Goal: Task Accomplishment & Management: Use online tool/utility

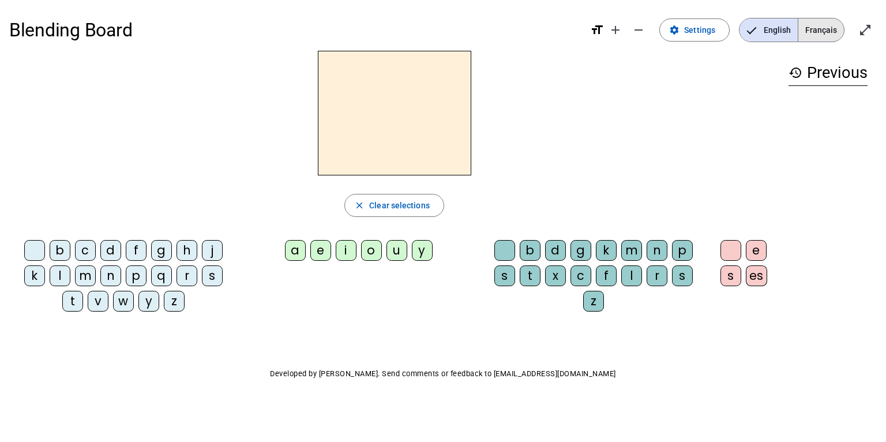
click at [816, 31] on span "Français" at bounding box center [821, 29] width 46 height 23
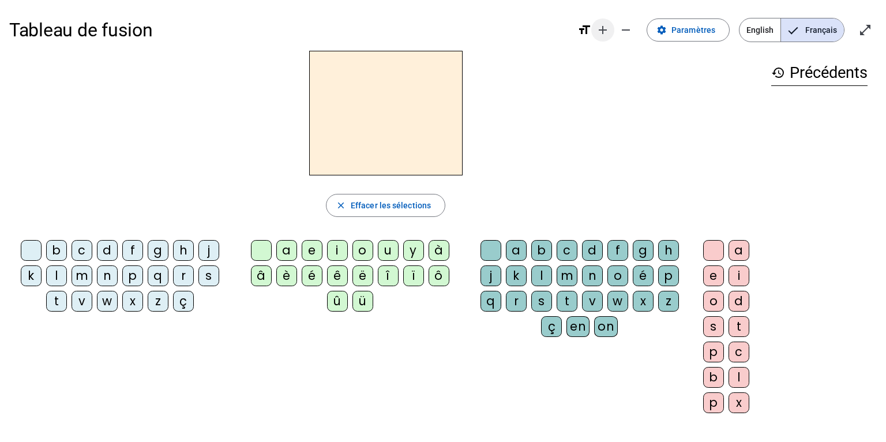
click at [610, 30] on mat-icon "add" at bounding box center [603, 30] width 14 height 14
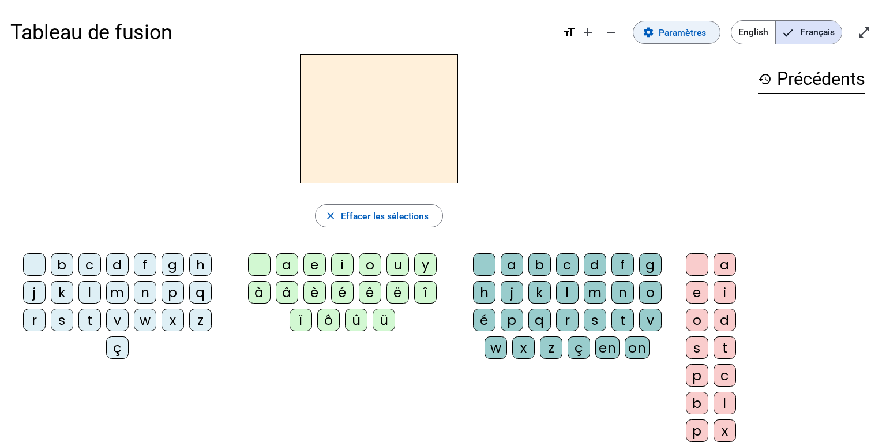
click at [666, 39] on span "Paramètres" at bounding box center [682, 33] width 47 height 16
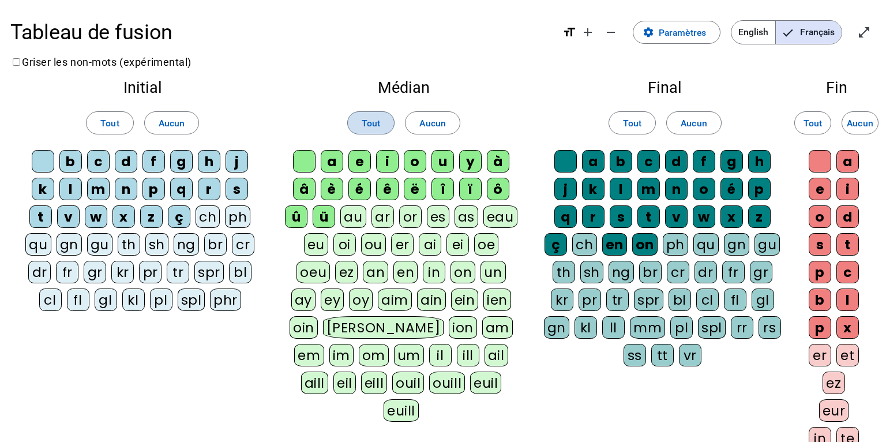
click at [374, 126] on span "Tout" at bounding box center [371, 123] width 18 height 16
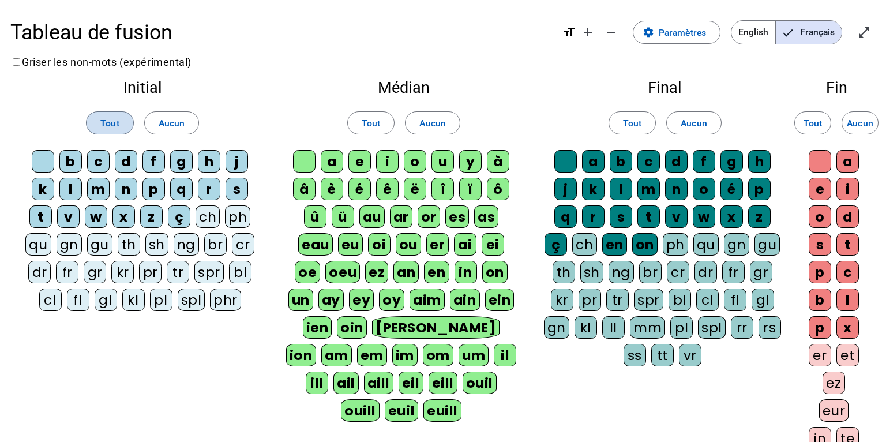
click at [122, 112] on span at bounding box center [110, 123] width 46 height 28
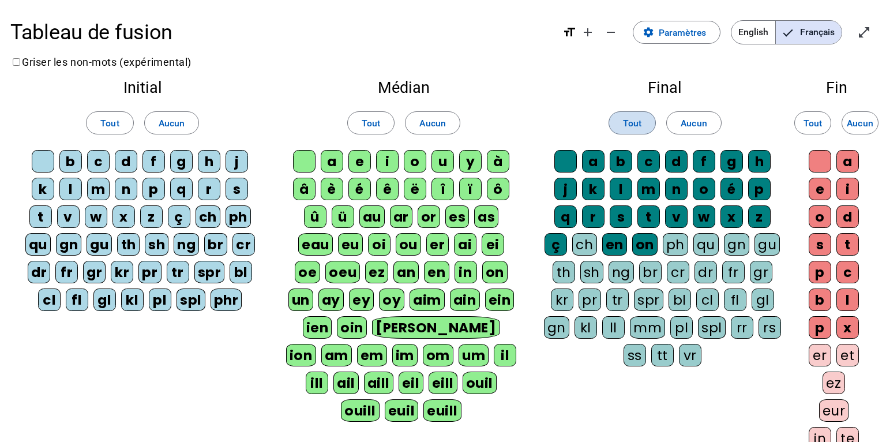
click at [633, 123] on span "Tout" at bounding box center [632, 123] width 18 height 16
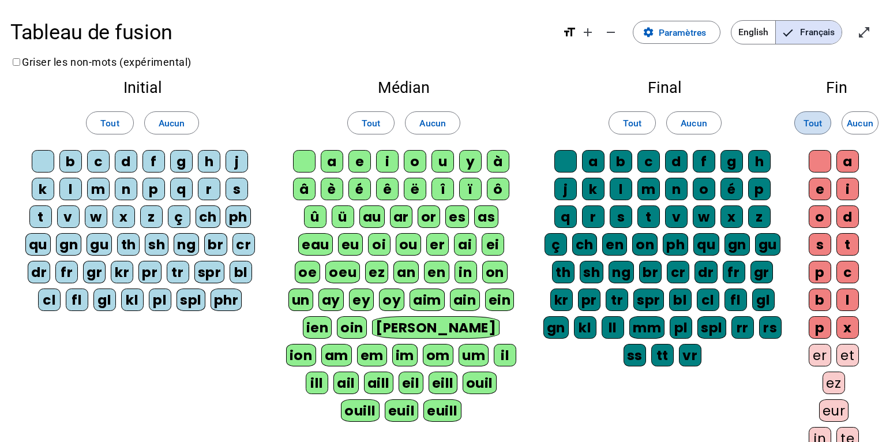
click at [812, 126] on span "Tout" at bounding box center [813, 123] width 18 height 16
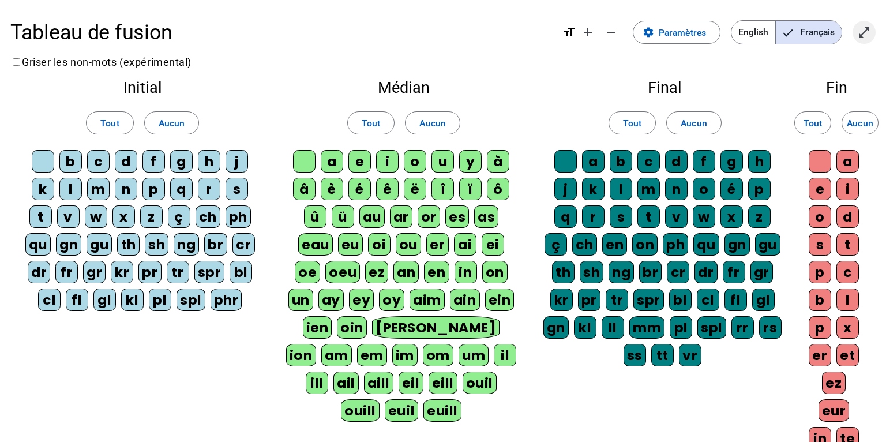
click at [862, 34] on mat-icon "open_in_full" at bounding box center [864, 32] width 14 height 14
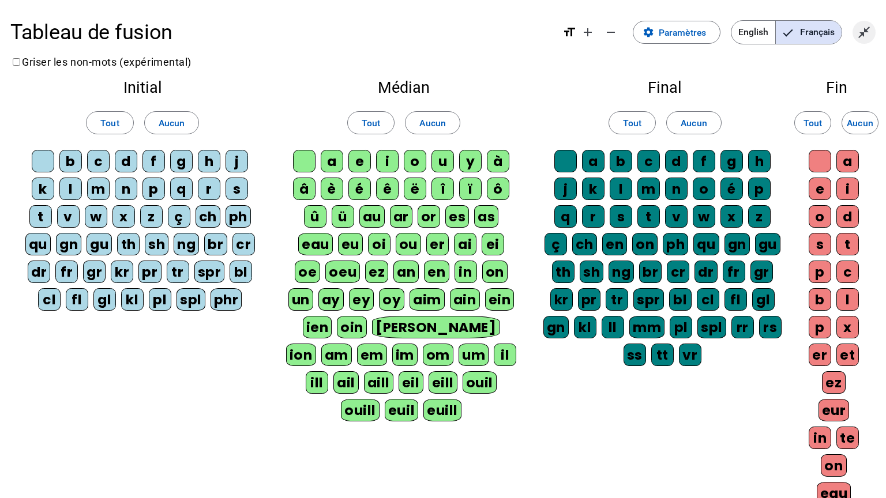
click at [862, 32] on mat-icon "close_fullscreen" at bounding box center [864, 32] width 14 height 14
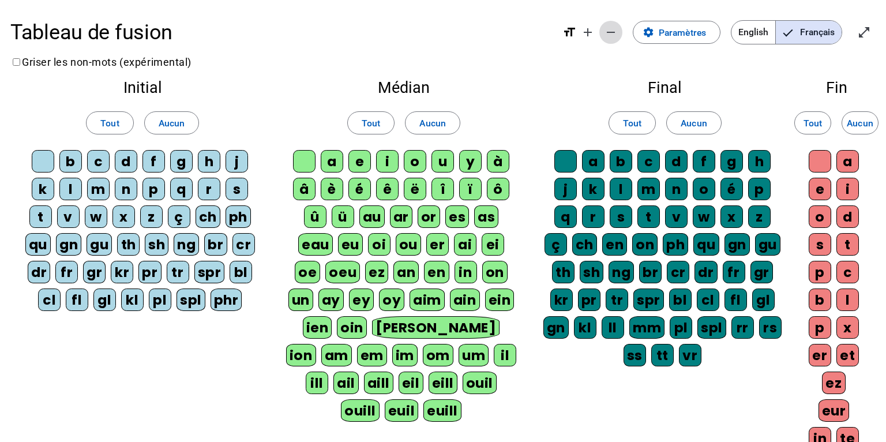
click at [609, 39] on mat-icon "remove" at bounding box center [611, 32] width 14 height 14
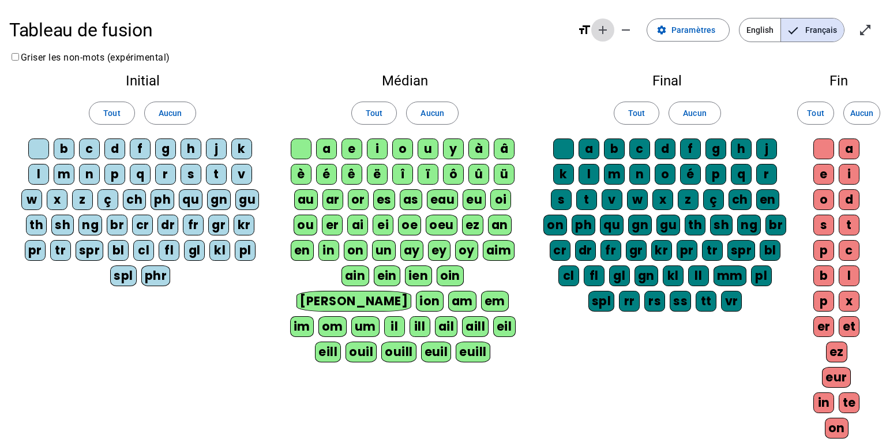
click at [610, 31] on mat-icon "add" at bounding box center [603, 30] width 14 height 14
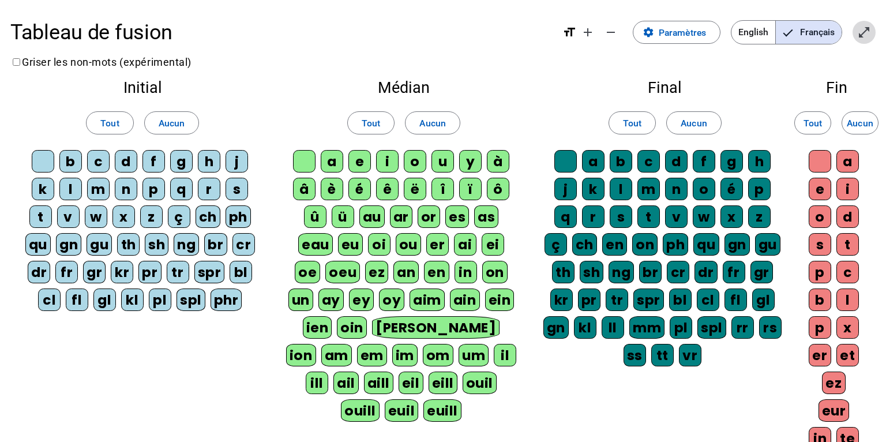
click at [864, 38] on mat-icon "open_in_full" at bounding box center [864, 32] width 14 height 14
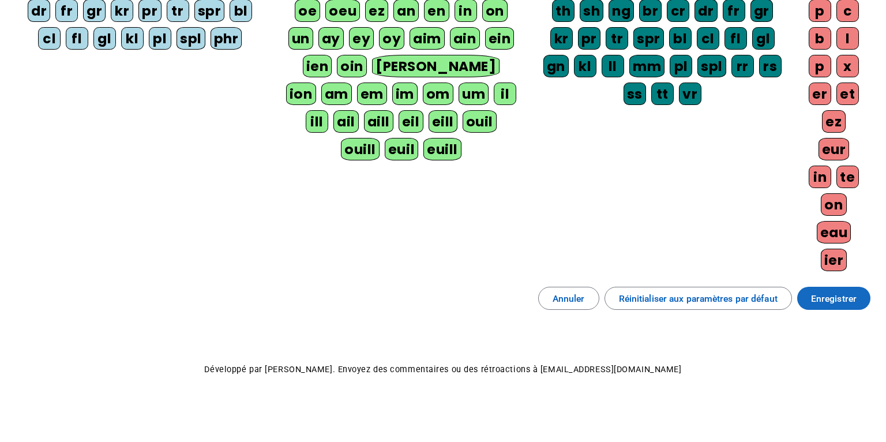
click at [846, 301] on span "Enregistrer" at bounding box center [834, 299] width 46 height 16
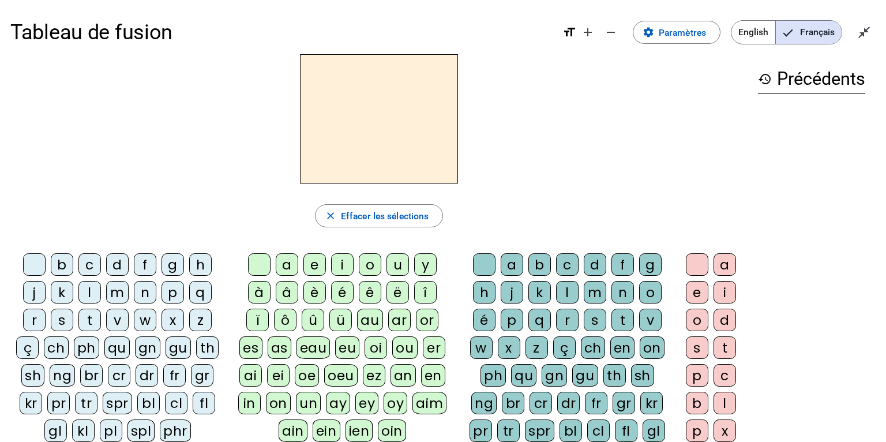
click at [97, 315] on div "t" at bounding box center [89, 320] width 22 height 22
click at [279, 262] on div "a" at bounding box center [287, 264] width 22 height 22
click at [562, 262] on div "c" at bounding box center [567, 264] width 22 height 22
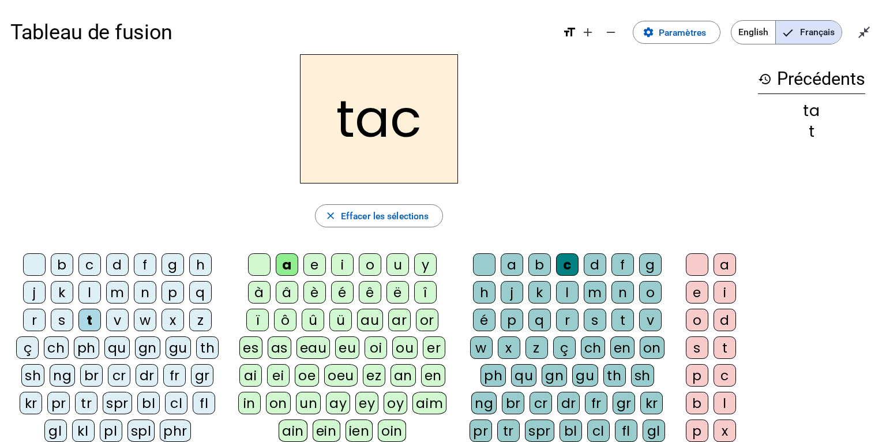
click at [697, 320] on div "o" at bounding box center [697, 320] width 22 height 22
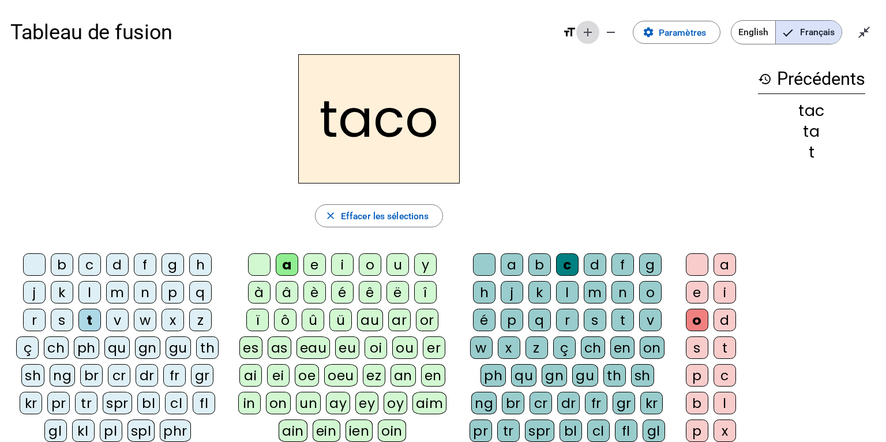
click at [588, 33] on mat-icon "add" at bounding box center [588, 32] width 14 height 14
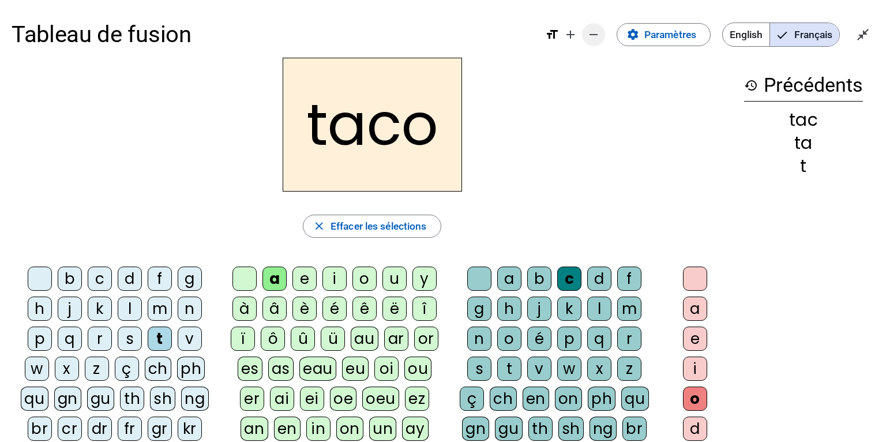
click at [588, 33] on mat-icon "remove" at bounding box center [594, 35] width 14 height 14
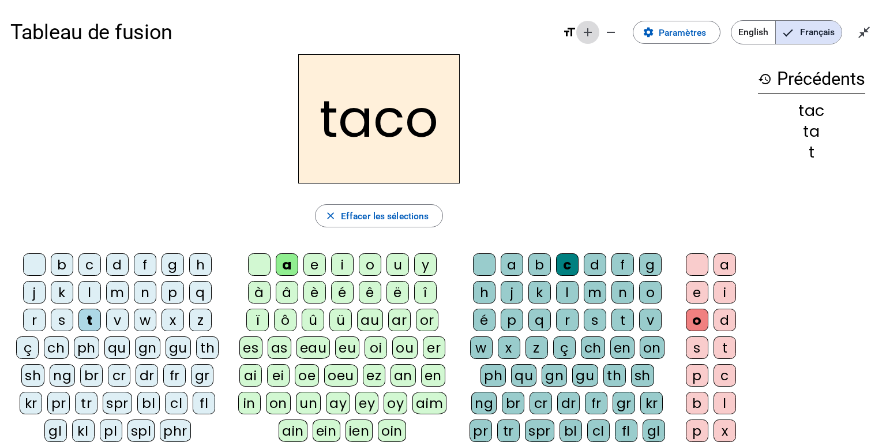
click at [589, 33] on mat-icon "add" at bounding box center [588, 32] width 14 height 14
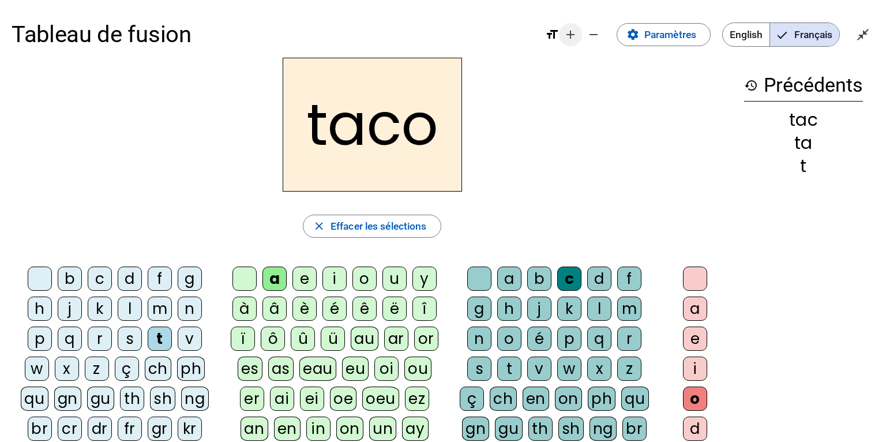
click at [568, 35] on mat-icon "add" at bounding box center [571, 35] width 14 height 14
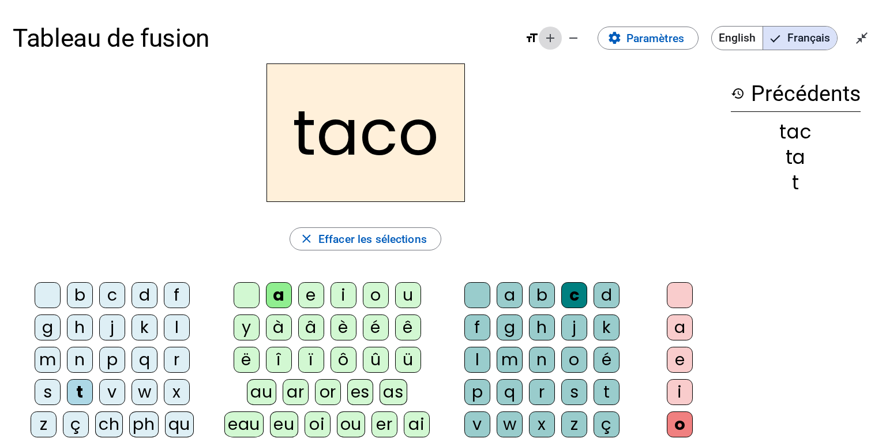
click at [553, 37] on mat-icon "add" at bounding box center [550, 38] width 14 height 14
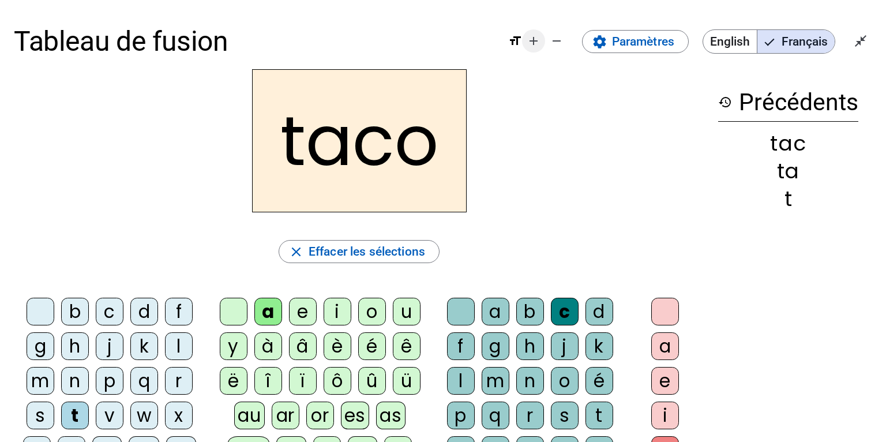
click at [535, 39] on mat-icon "add" at bounding box center [534, 41] width 14 height 14
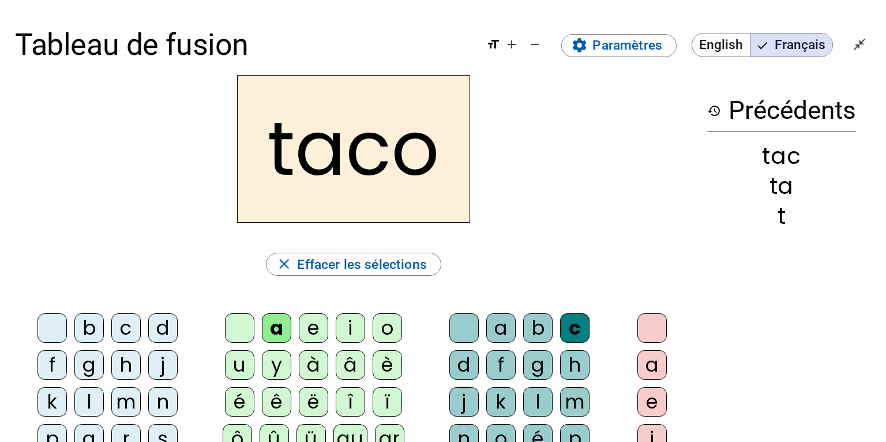
click at [655, 327] on div at bounding box center [651, 327] width 29 height 29
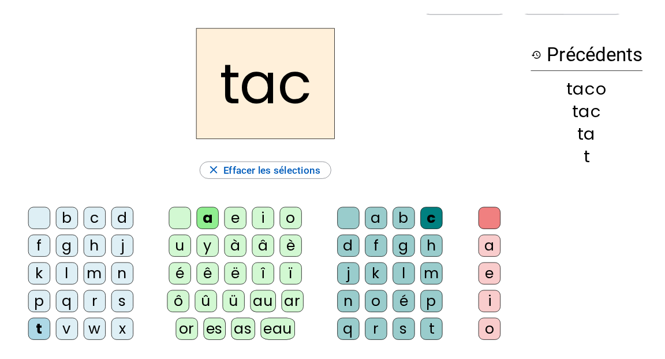
scroll to position [55, 0]
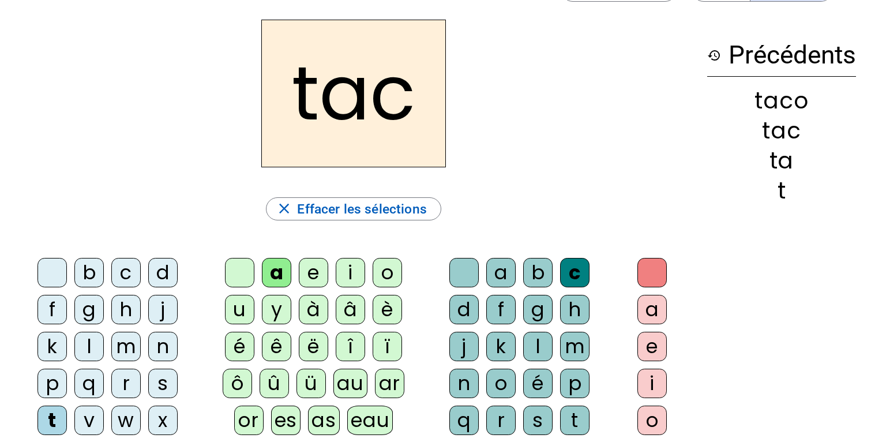
click at [92, 342] on div "l" at bounding box center [88, 346] width 29 height 29
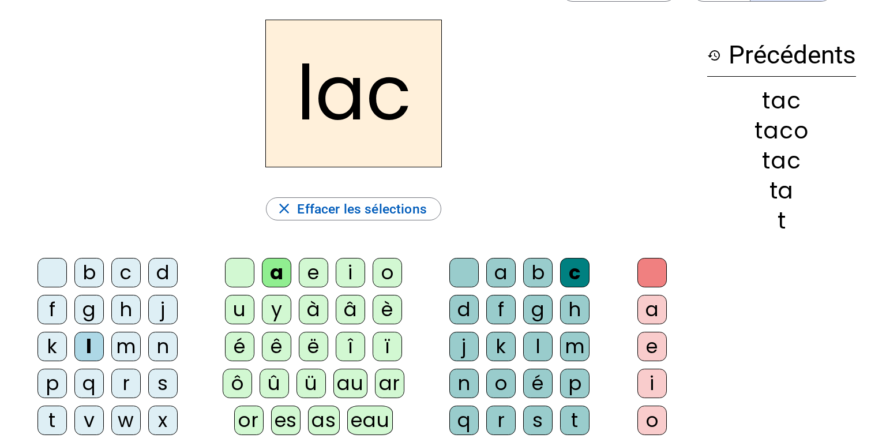
click at [463, 271] on div at bounding box center [463, 272] width 29 height 29
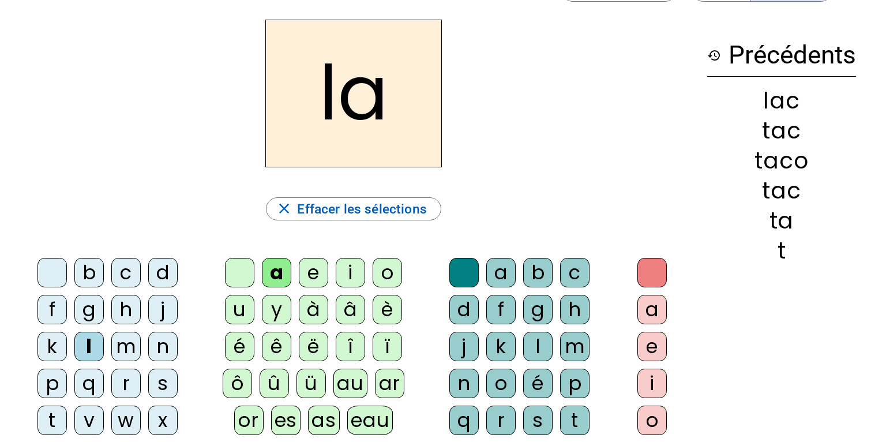
click at [127, 343] on div "m" at bounding box center [125, 346] width 29 height 29
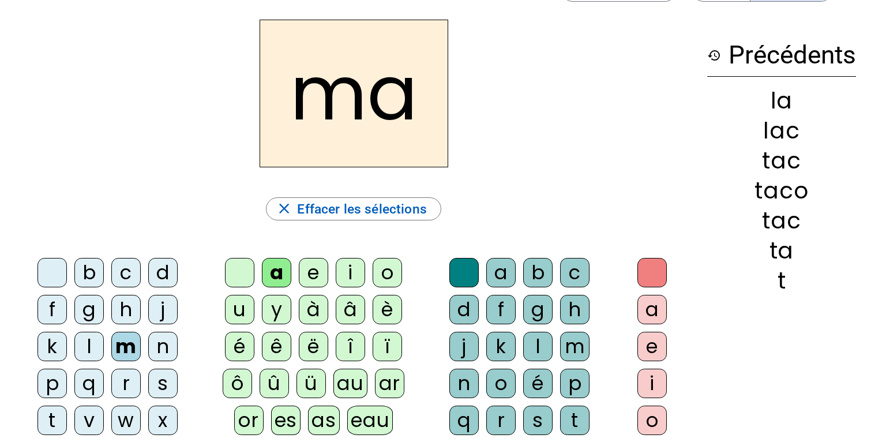
click at [313, 270] on div "e" at bounding box center [313, 272] width 29 height 29
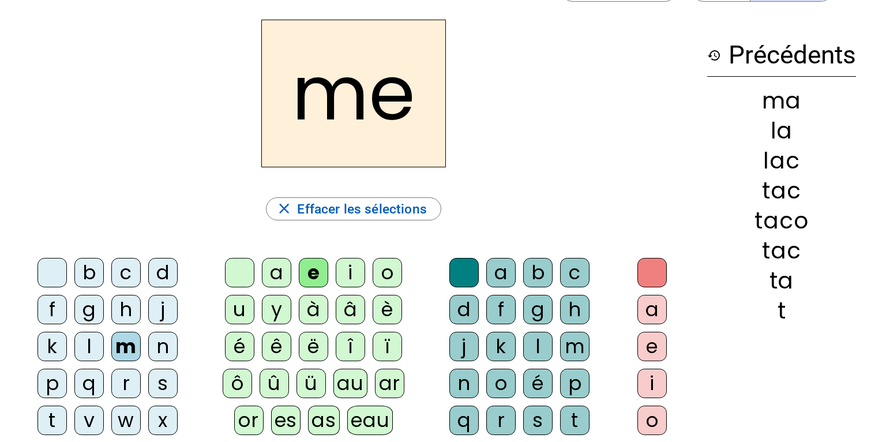
click at [165, 269] on div "d" at bounding box center [162, 272] width 29 height 29
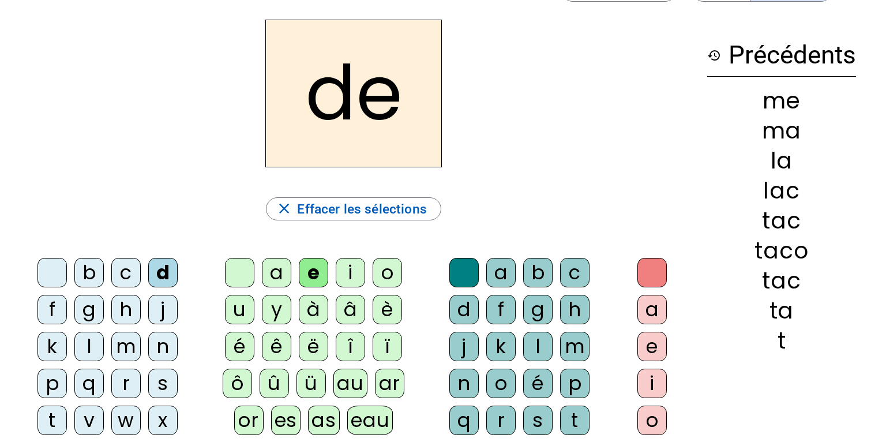
click at [164, 309] on div "j" at bounding box center [162, 309] width 29 height 29
